Goal: Navigation & Orientation: Find specific page/section

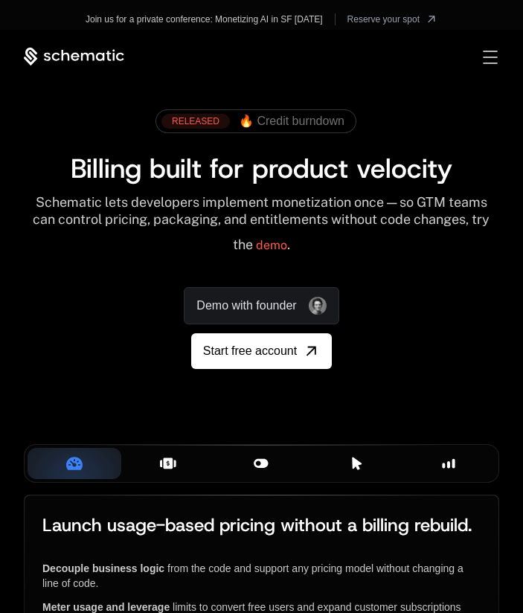
click at [481, 57] on div "Sign in Sign Up" at bounding box center [479, 57] width 42 height 16
click at [485, 57] on span "Toggle menu" at bounding box center [490, 57] width 14 height 1
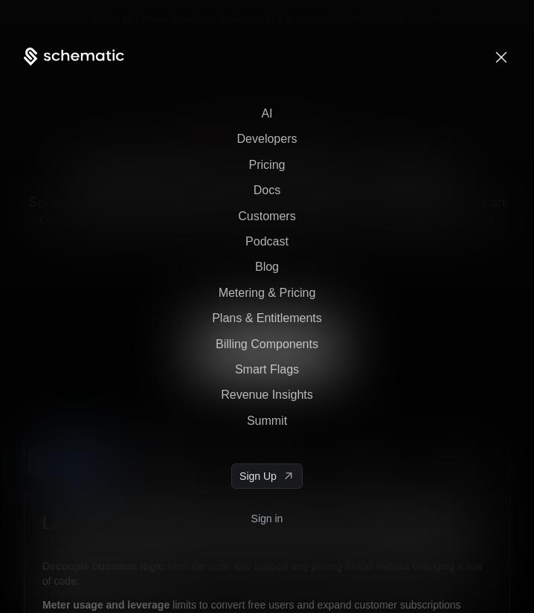
click at [260, 510] on link "Sign in" at bounding box center [267, 519] width 32 height 24
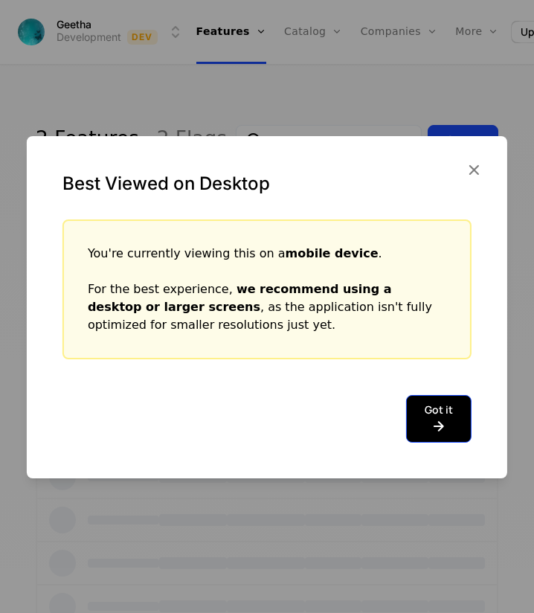
click at [428, 406] on button "Got it" at bounding box center [438, 419] width 65 height 48
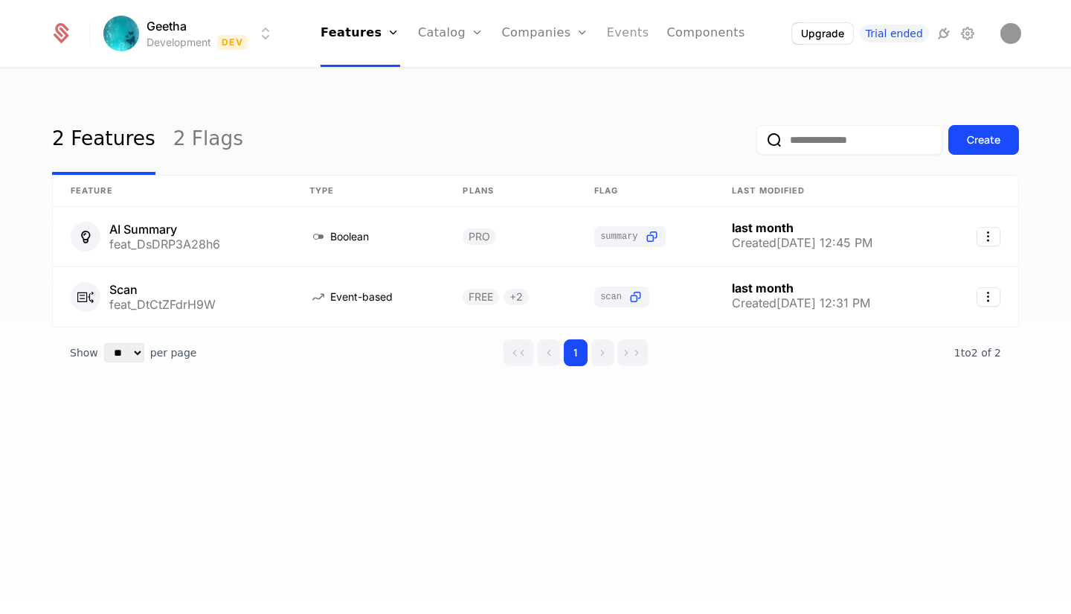
click at [533, 35] on link "Events" at bounding box center [628, 33] width 42 height 67
